Goal: Contribute content: Add original content to the website for others to see

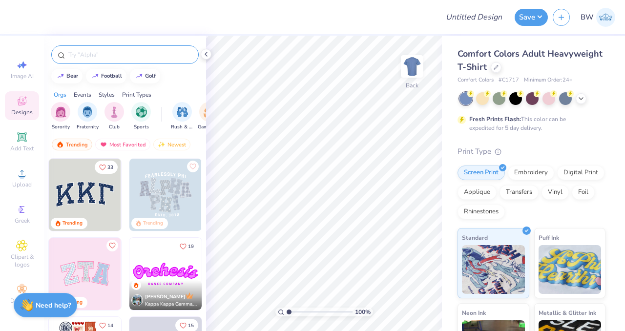
click at [117, 51] on input "text" at bounding box center [129, 55] width 125 height 10
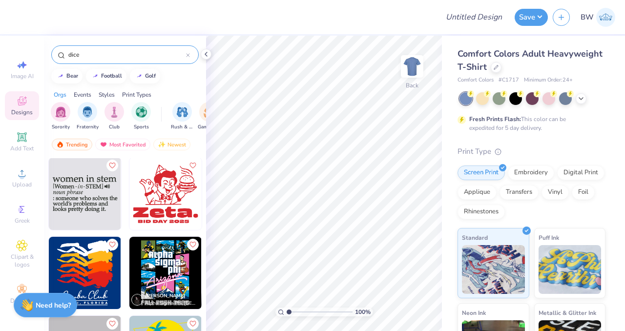
scroll to position [1662, 0]
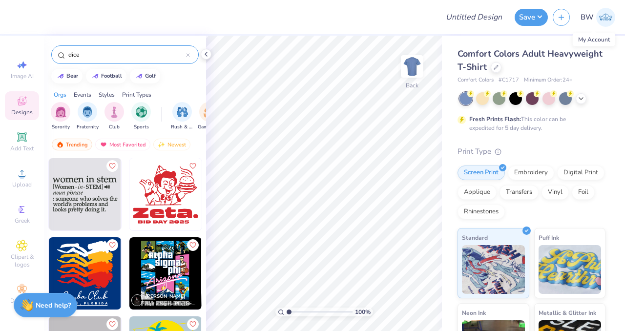
type input "dice"
click at [605, 16] on img at bounding box center [605, 17] width 19 height 19
click at [602, 18] on img at bounding box center [605, 17] width 19 height 19
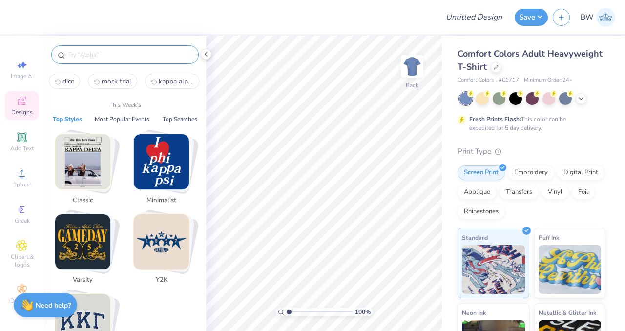
click at [92, 57] on input "text" at bounding box center [129, 55] width 125 height 10
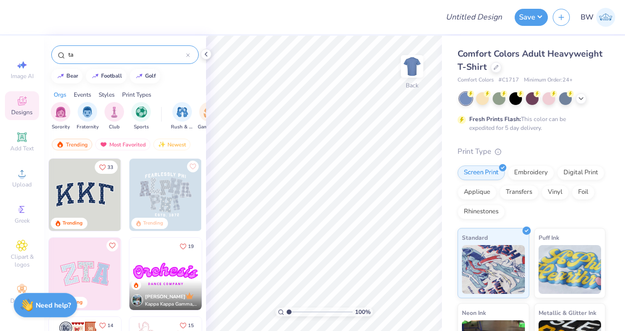
type input "t"
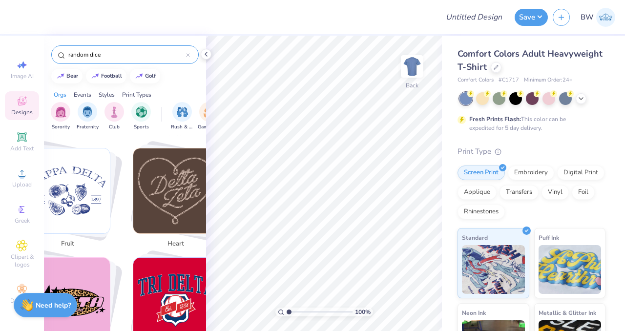
scroll to position [1709, 0]
type input "random dice"
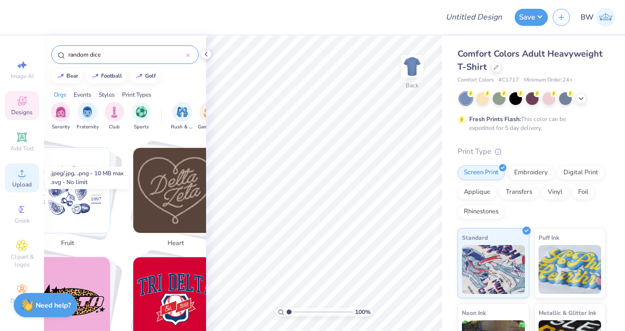
click at [24, 176] on icon at bounding box center [22, 173] width 7 height 7
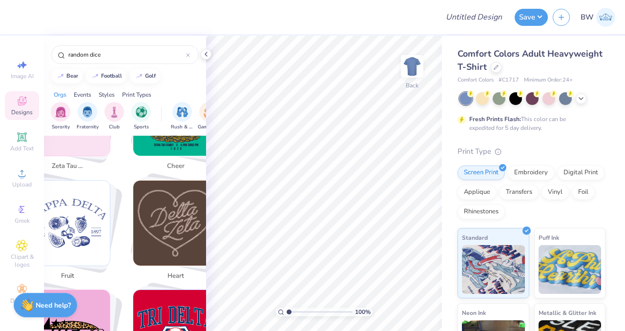
scroll to position [1677, 0]
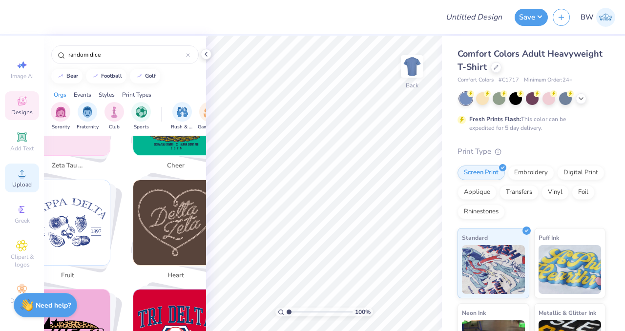
click at [21, 176] on icon at bounding box center [22, 173] width 7 height 7
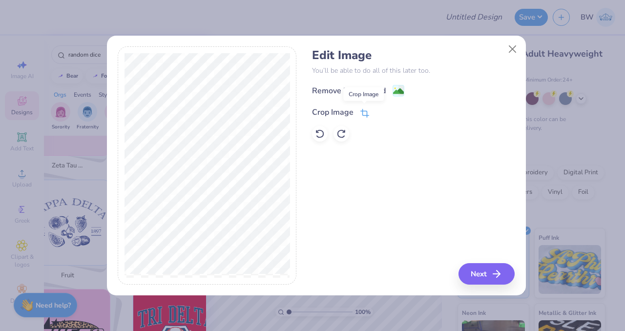
click at [364, 111] on icon at bounding box center [364, 114] width 6 height 6
click at [379, 114] on icon at bounding box center [381, 111] width 6 height 6
click at [500, 273] on icon "button" at bounding box center [500, 274] width 12 height 12
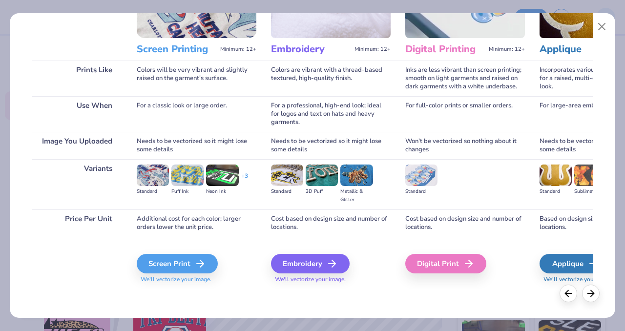
scroll to position [106, 0]
click at [182, 263] on div "Screen Print" at bounding box center [178, 264] width 81 height 20
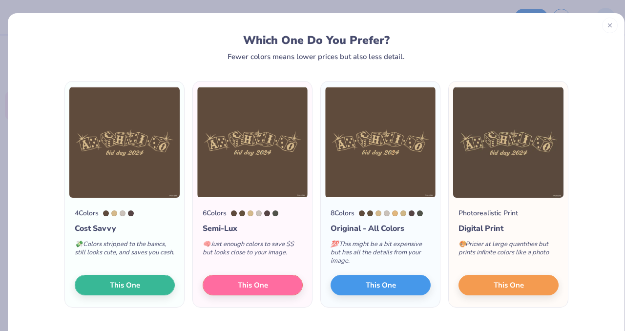
click at [607, 24] on icon at bounding box center [610, 25] width 7 height 7
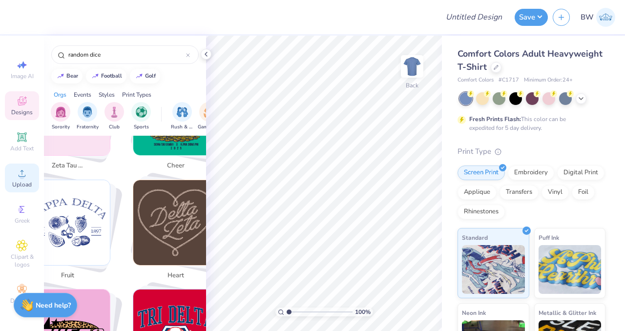
click at [20, 183] on span "Upload" at bounding box center [22, 185] width 20 height 8
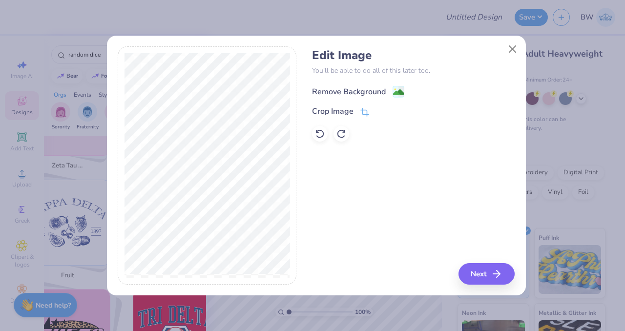
click at [398, 88] on image at bounding box center [398, 92] width 11 height 11
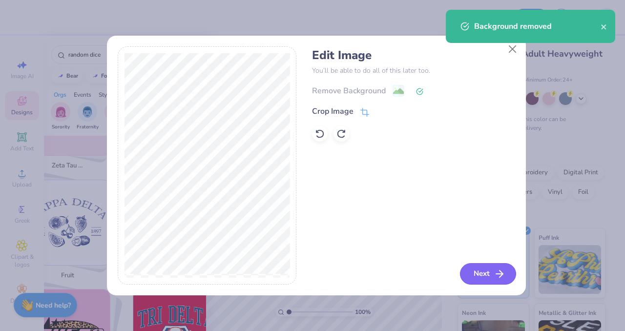
click at [480, 273] on button "Next" at bounding box center [488, 273] width 56 height 21
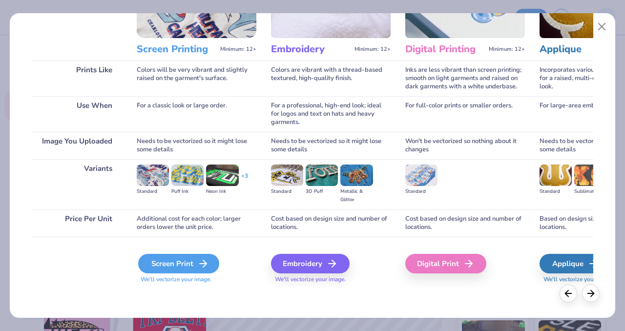
click at [170, 260] on div "Screen Print" at bounding box center [178, 264] width 81 height 20
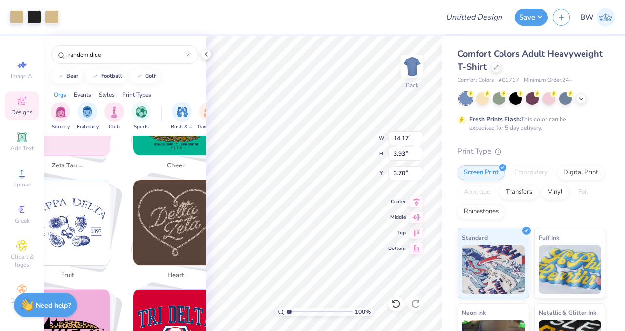
type input "5.24"
type input "12.98"
type input "3.60"
type input "4.97"
type input "11.64"
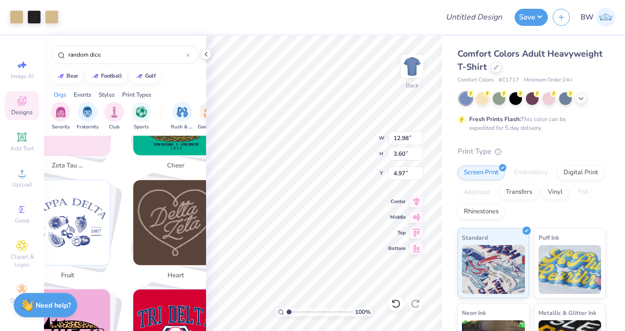
type input "3.23"
type input "5.27"
click at [586, 102] on div at bounding box center [533, 98] width 146 height 13
click at [578, 99] on icon at bounding box center [581, 98] width 8 height 8
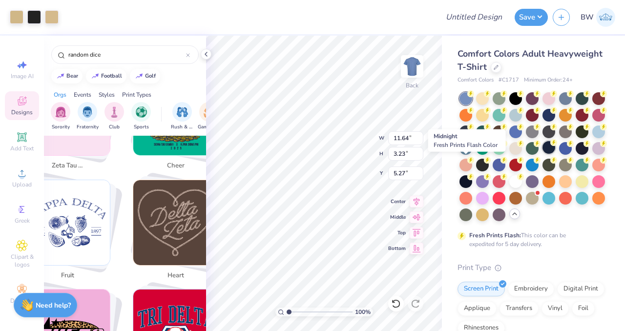
click at [543, 154] on div at bounding box center [549, 147] width 13 height 13
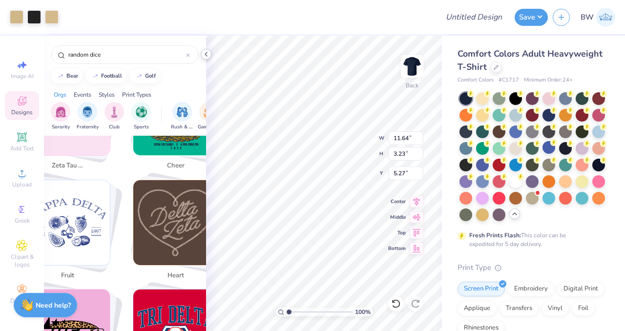
click at [204, 53] on icon at bounding box center [206, 54] width 8 height 8
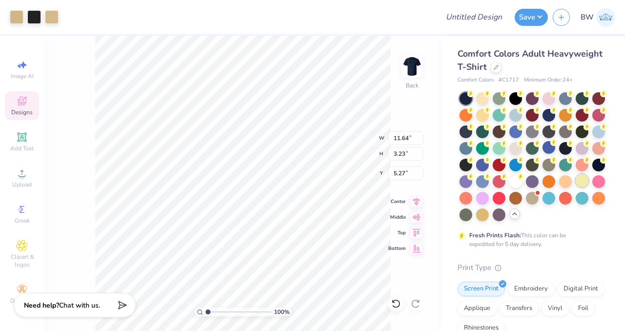
scroll to position [1790, 0]
click at [464, 25] on input "Design Title" at bounding box center [486, 17] width 48 height 20
type input "D"
type input "AKPsi Dice Tshirt"
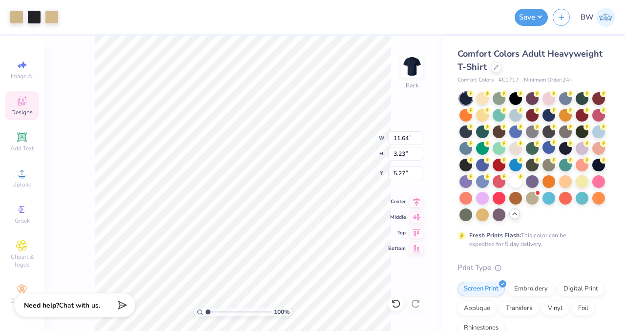
scroll to position [0, 0]
click at [603, 185] on div "Comfort Colors Adult Heavyweight T-Shirt Comfort Colors # C1717 Minimum Order: …" at bounding box center [533, 300] width 183 height 529
click at [592, 170] on div at bounding box center [598, 164] width 13 height 13
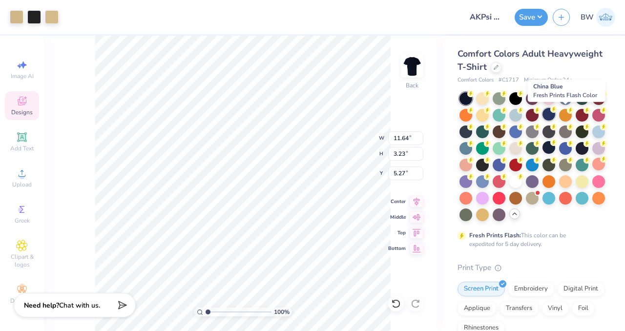
click at [555, 115] on div at bounding box center [549, 114] width 13 height 13
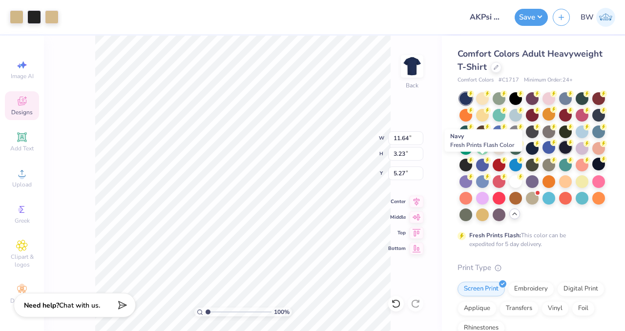
click at [559, 154] on div at bounding box center [565, 147] width 13 height 13
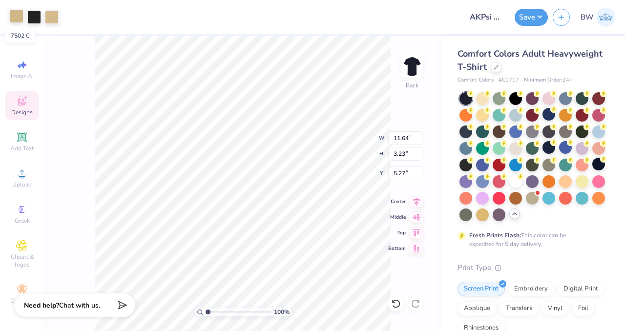
click at [10, 16] on div at bounding box center [17, 16] width 14 height 14
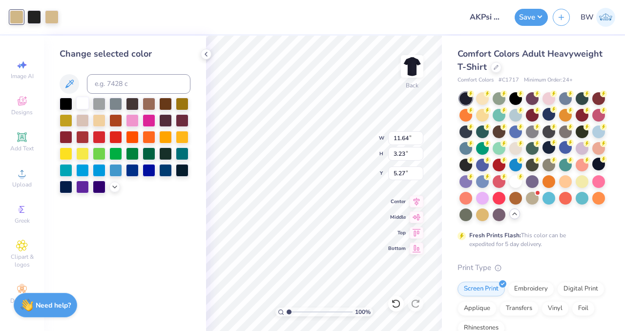
click at [81, 102] on div at bounding box center [82, 103] width 13 height 13
click at [49, 18] on div at bounding box center [52, 16] width 14 height 14
click at [80, 105] on div at bounding box center [82, 103] width 13 height 13
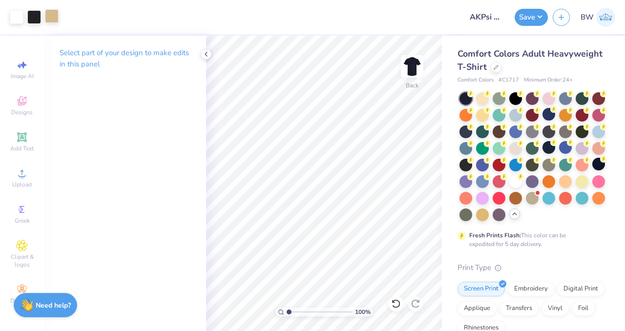
click at [52, 13] on div at bounding box center [52, 16] width 14 height 14
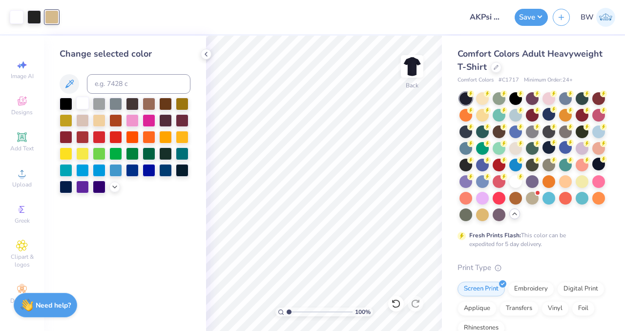
click at [85, 103] on div at bounding box center [82, 103] width 13 height 13
click at [51, 20] on div at bounding box center [52, 16] width 14 height 14
click at [84, 102] on div at bounding box center [82, 103] width 13 height 13
click at [205, 51] on icon at bounding box center [206, 54] width 8 height 8
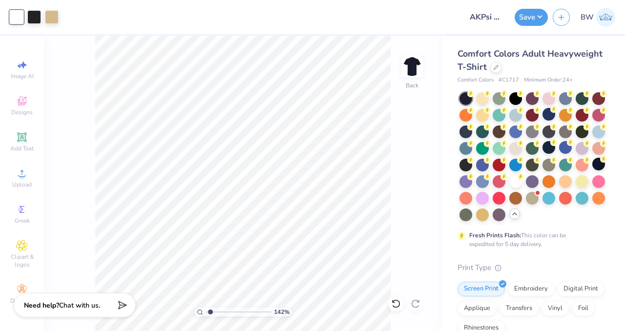
click at [139, 15] on div "Art colors Design Title AKPsi Dice Tshirt Save BW Image AI Designs Add Text Upl…" at bounding box center [312, 165] width 625 height 331
click at [51, 14] on div at bounding box center [52, 16] width 14 height 14
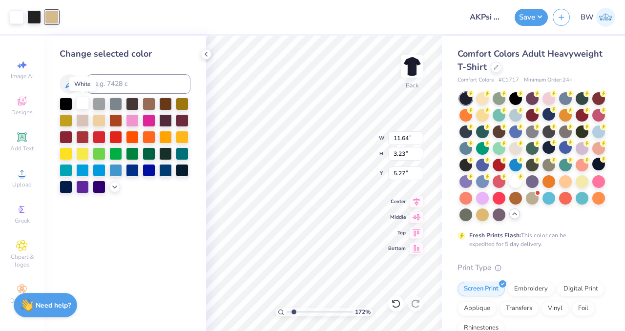
click at [85, 107] on div at bounding box center [82, 103] width 13 height 13
click at [66, 86] on icon at bounding box center [69, 84] width 8 height 8
click at [46, 13] on div at bounding box center [52, 16] width 14 height 14
click at [82, 98] on div at bounding box center [82, 103] width 13 height 13
click at [52, 23] on div at bounding box center [52, 16] width 14 height 14
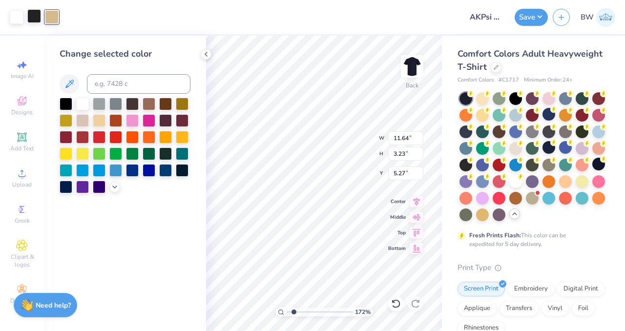
click at [37, 17] on div at bounding box center [34, 16] width 14 height 14
click at [50, 16] on div at bounding box center [52, 16] width 14 height 14
click at [79, 100] on div at bounding box center [82, 103] width 13 height 13
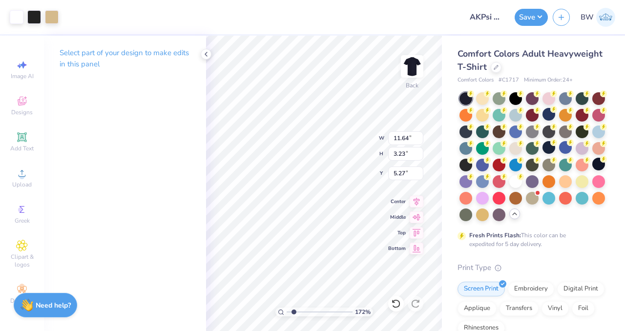
type input "1.72140851790499"
type input "3.03"
type input "2.17"
type input "5.73"
click at [5, 13] on div "Art colors" at bounding box center [11, 17] width 23 height 34
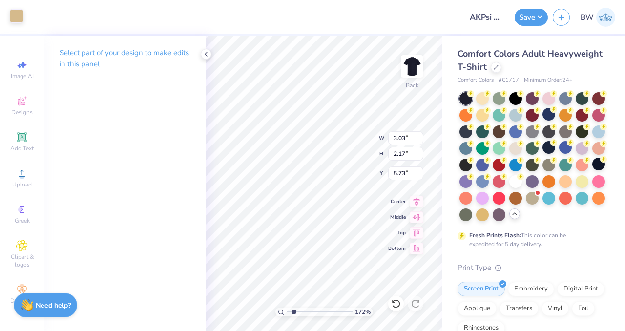
click at [14, 19] on div at bounding box center [17, 16] width 14 height 14
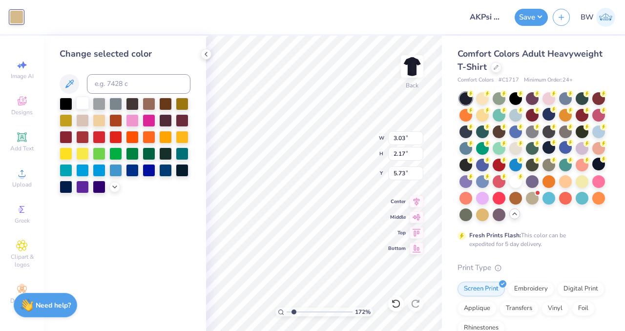
click at [81, 104] on div at bounding box center [82, 103] width 13 height 13
click at [84, 107] on div at bounding box center [82, 103] width 13 height 13
click at [207, 54] on icon at bounding box center [206, 54] width 8 height 8
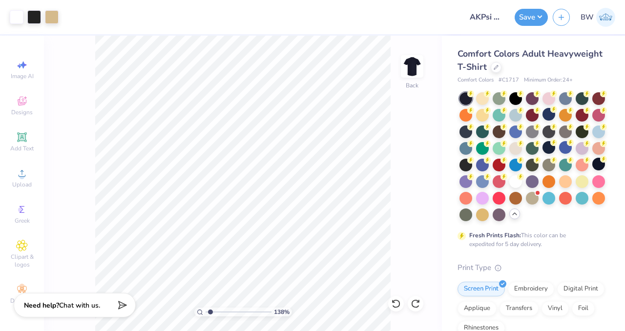
click at [557, 269] on div "Comfort Colors Adult Heavyweight T-Shirt Comfort Colors # C1717 Minimum Order: …" at bounding box center [532, 306] width 148 height 518
click at [399, 308] on icon at bounding box center [396, 304] width 10 height 10
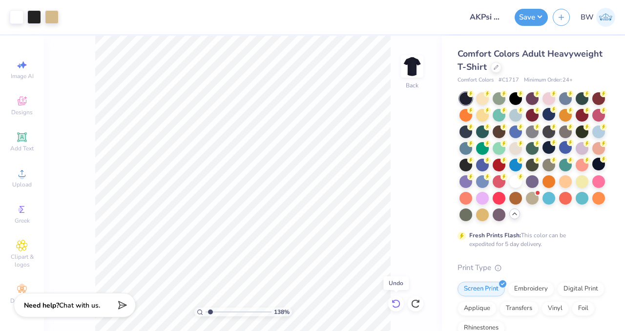
click at [399, 308] on icon at bounding box center [396, 304] width 10 height 10
type input "1.38340678541228"
type input "3.89"
click at [529, 18] on button "Save" at bounding box center [531, 15] width 33 height 17
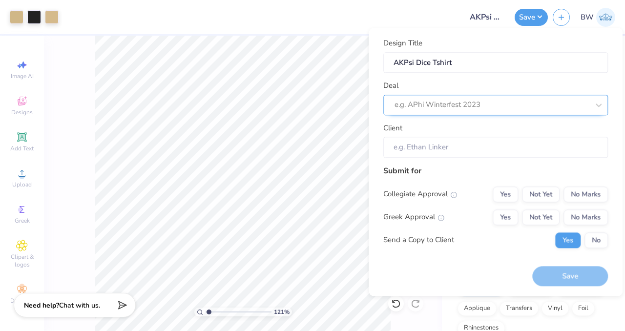
click at [434, 108] on div at bounding box center [492, 105] width 194 height 13
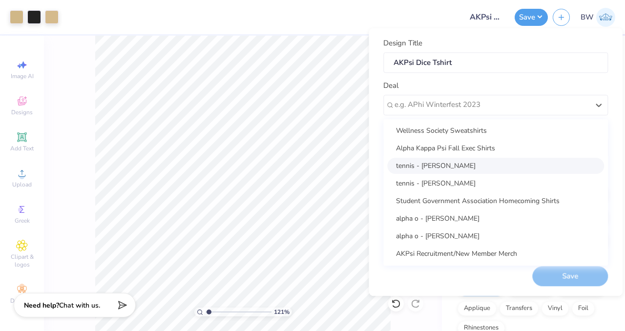
scroll to position [18, 0]
click at [426, 252] on div "AKPsi Recruitment/New Member Merch" at bounding box center [495, 254] width 217 height 16
type input "1.21320714629107"
type input "[PERSON_NAME]"
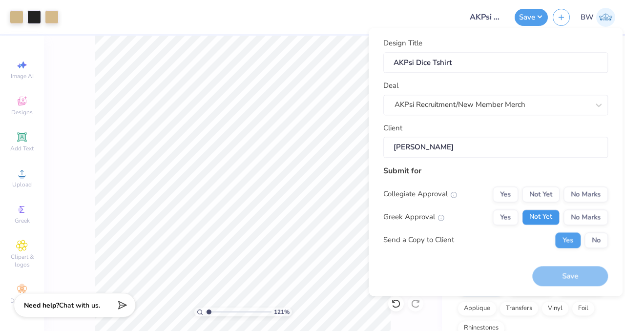
click at [546, 216] on button "Not Yet" at bounding box center [541, 218] width 38 height 16
click at [588, 191] on button "No Marks" at bounding box center [586, 195] width 44 height 16
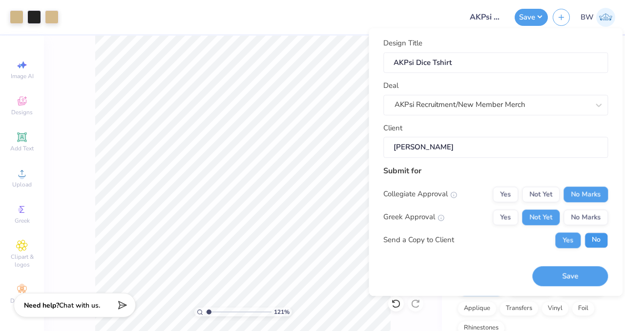
click at [597, 241] on button "No" at bounding box center [596, 240] width 23 height 16
click at [571, 277] on button "Save" at bounding box center [570, 276] width 76 height 20
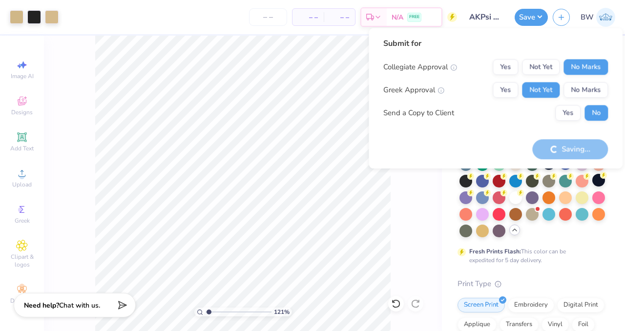
type input "1.21320714629107"
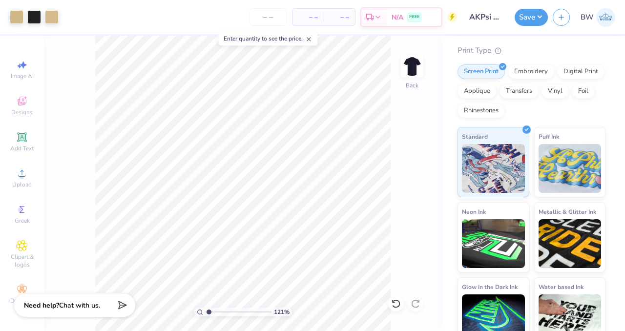
scroll to position [267, 0]
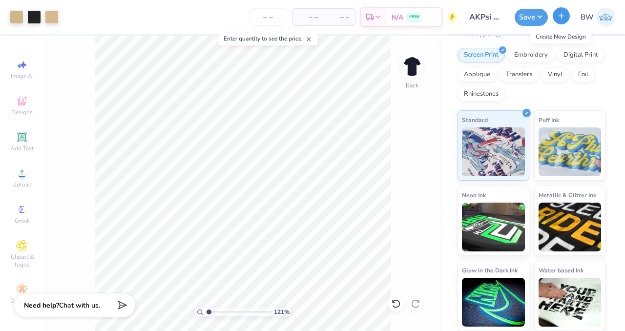
click at [561, 22] on button "button" at bounding box center [561, 15] width 17 height 17
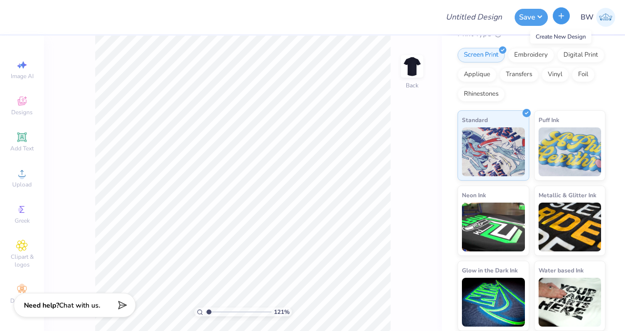
scroll to position [250, 0]
type input "1.21320714629107"
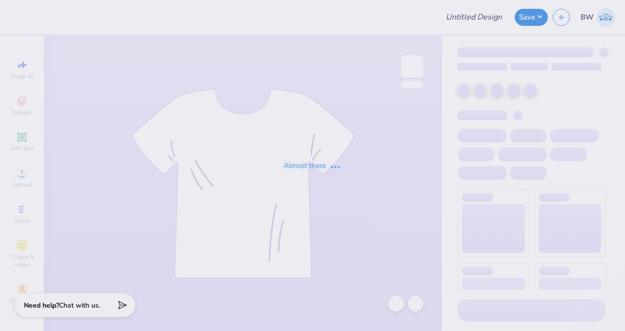
type input "AKPsi Vegas Sign Shirt"
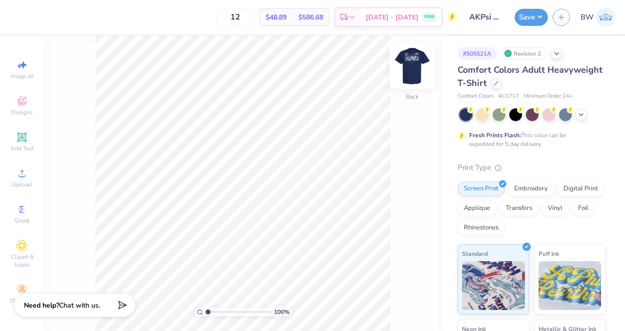
click at [418, 61] on img at bounding box center [412, 66] width 39 height 39
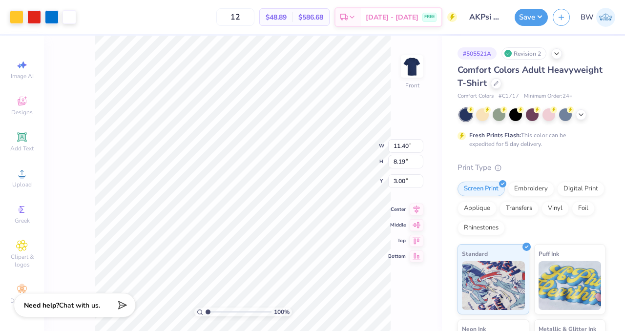
type input "4.40"
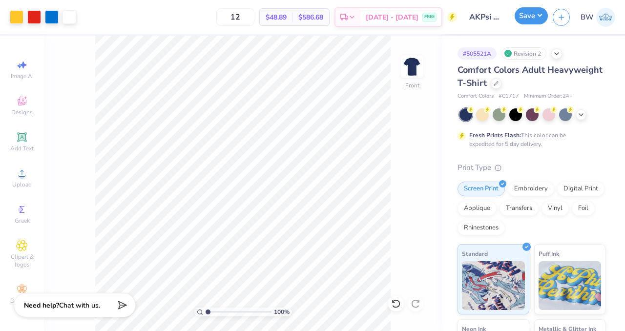
click at [522, 13] on button "Save" at bounding box center [531, 15] width 33 height 17
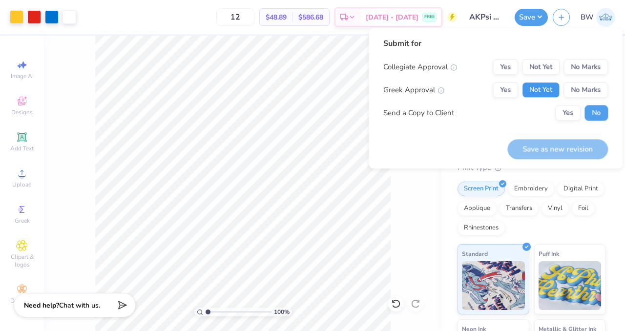
click at [540, 87] on button "Not Yet" at bounding box center [541, 90] width 38 height 16
click at [588, 62] on button "No Marks" at bounding box center [586, 67] width 44 height 16
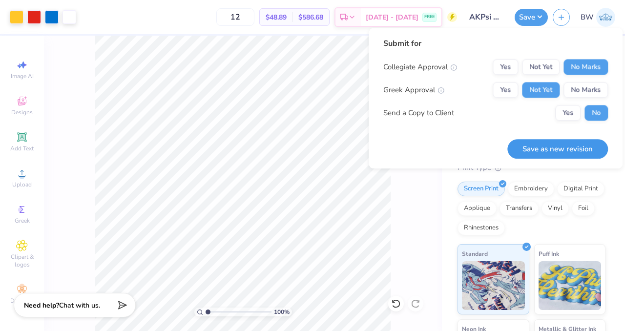
click at [561, 147] on button "Save as new revision" at bounding box center [557, 149] width 101 height 20
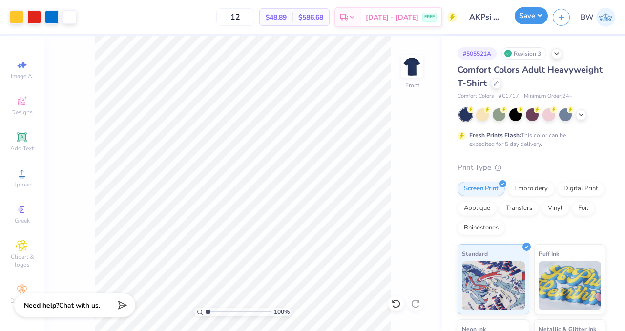
click at [525, 24] on div "Save" at bounding box center [531, 17] width 33 height 17
click at [532, 22] on button "Save" at bounding box center [531, 15] width 33 height 17
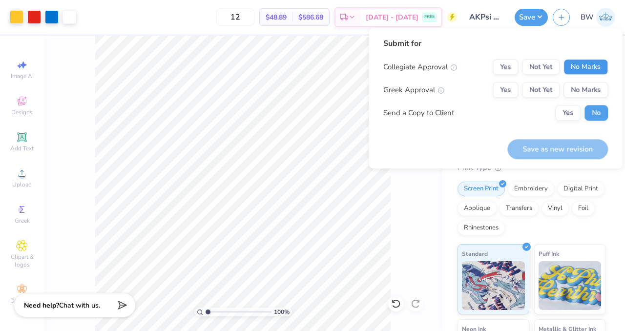
click at [584, 59] on button "No Marks" at bounding box center [586, 67] width 44 height 16
click at [546, 89] on button "Not Yet" at bounding box center [541, 90] width 38 height 16
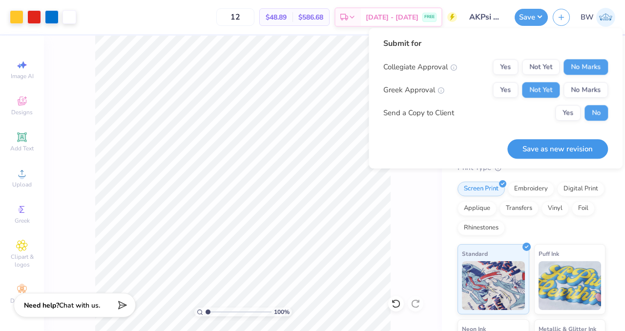
click at [585, 145] on button "Save as new revision" at bounding box center [557, 149] width 101 height 20
